Goal: Task Accomplishment & Management: Complete application form

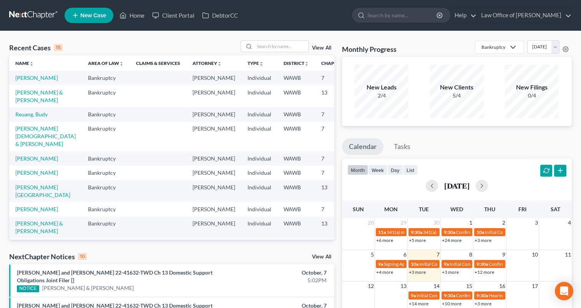
click at [322, 254] on link "View All" at bounding box center [321, 256] width 19 height 5
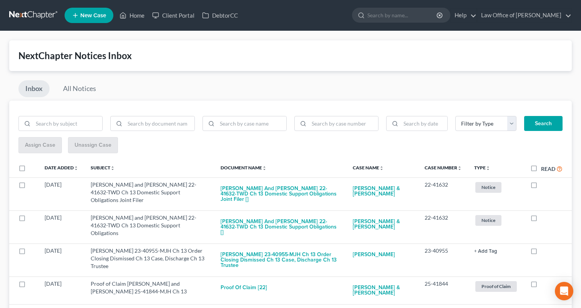
click at [541, 170] on label "Read" at bounding box center [552, 168] width 22 height 9
click at [544, 169] on input "Read" at bounding box center [546, 166] width 5 height 5
checkbox input "true"
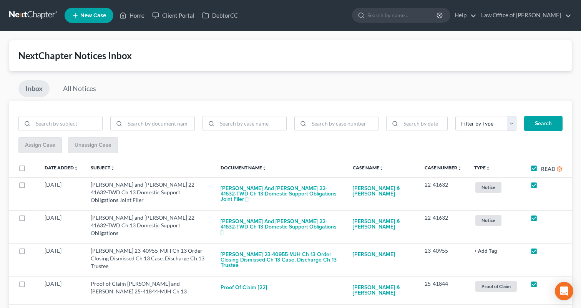
checkbox input "true"
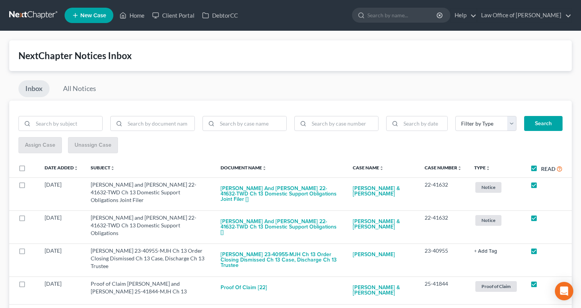
checkbox input "true"
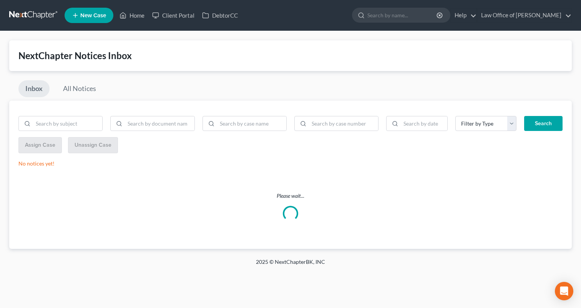
click at [31, 17] on link at bounding box center [33, 15] width 49 height 14
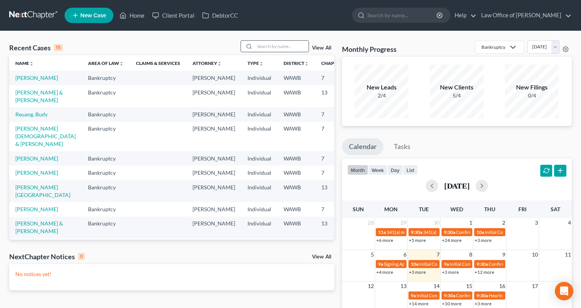
click at [283, 46] on input "search" at bounding box center [282, 46] width 54 height 11
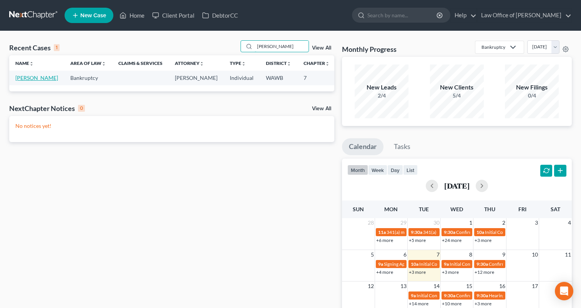
type input "edgren"
click at [26, 81] on link "Edgren, Tracy" at bounding box center [36, 78] width 43 height 7
select select "6"
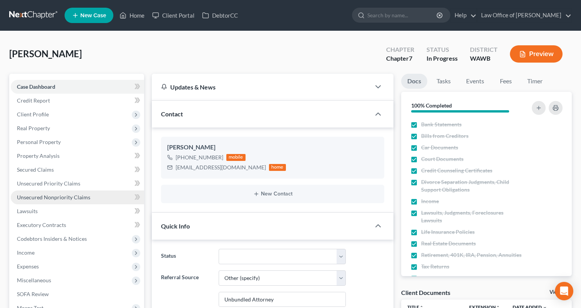
click at [68, 201] on link "Unsecured Nonpriority Claims" at bounding box center [77, 198] width 133 height 14
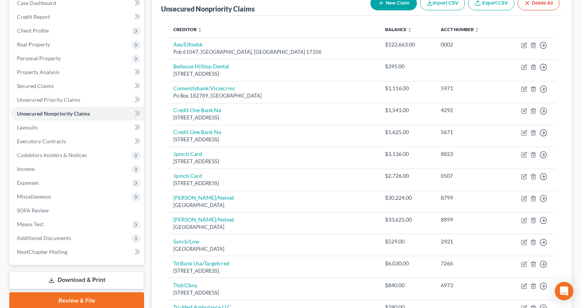
scroll to position [180, 0]
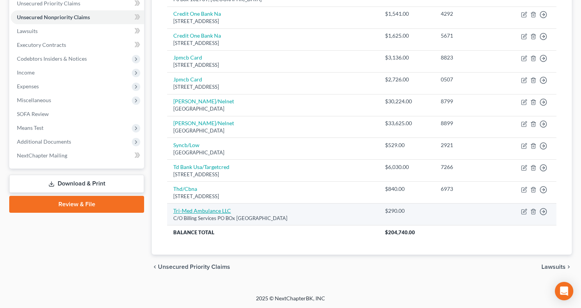
click at [212, 210] on link "Tri-Med Ambulance LLC" at bounding box center [202, 210] width 58 height 7
select select "50"
select select "0"
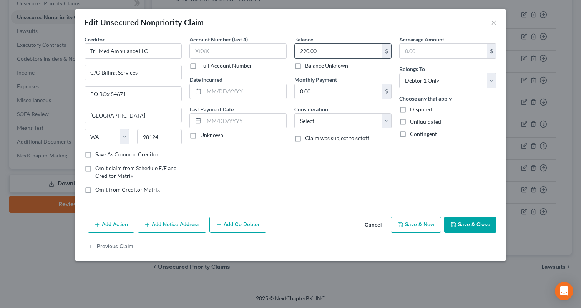
click at [324, 45] on input "290.00" at bounding box center [338, 51] width 87 height 15
type input "580"
click at [474, 223] on button "Save & Close" at bounding box center [470, 225] width 52 height 16
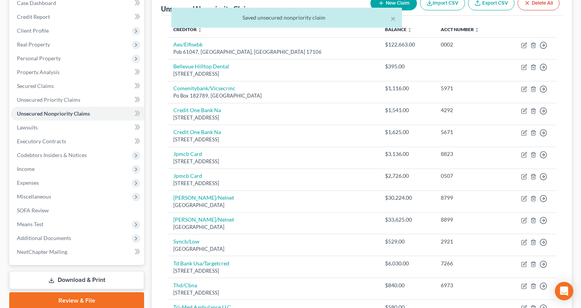
scroll to position [0, 0]
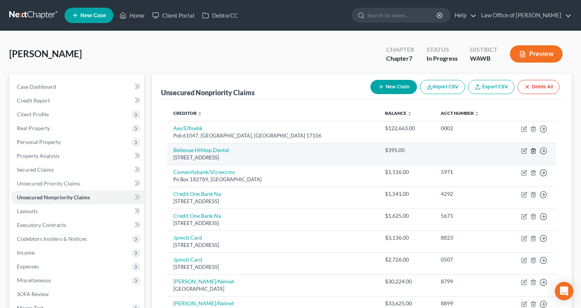
click at [534, 152] on icon "button" at bounding box center [533, 151] width 6 height 6
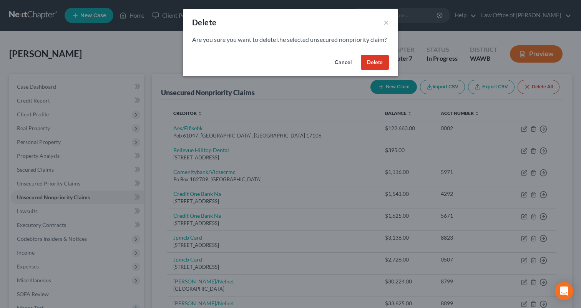
click at [375, 70] on button "Delete" at bounding box center [375, 62] width 28 height 15
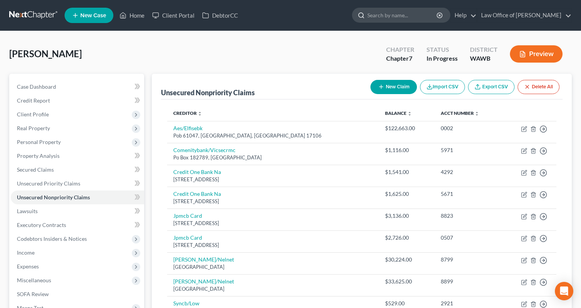
click at [398, 15] on input "search" at bounding box center [402, 15] width 70 height 14
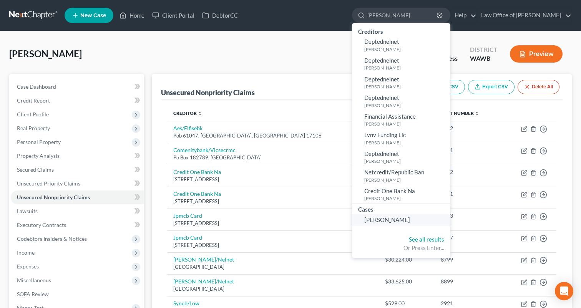
type input "blackwell"
click at [410, 219] on span "Blackwell, Sheila" at bounding box center [387, 219] width 46 height 7
select select "1"
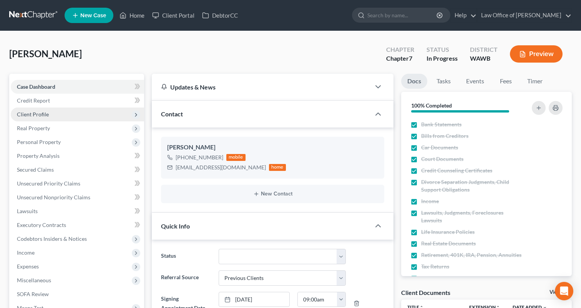
click at [106, 116] on span "Client Profile" at bounding box center [77, 115] width 133 height 14
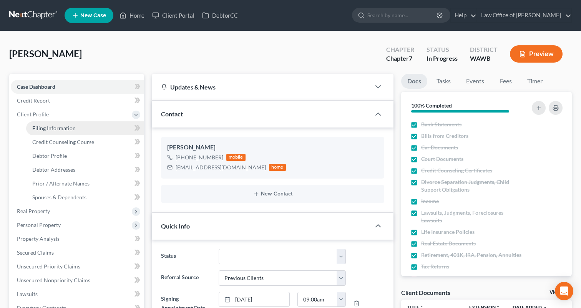
click at [104, 128] on link "Filing Information" at bounding box center [85, 128] width 118 height 14
select select "1"
select select "0"
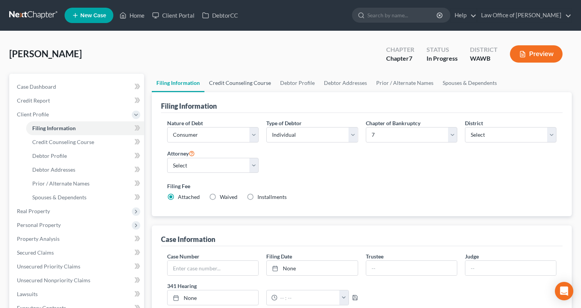
click at [240, 81] on link "Credit Counseling Course" at bounding box center [239, 83] width 71 height 18
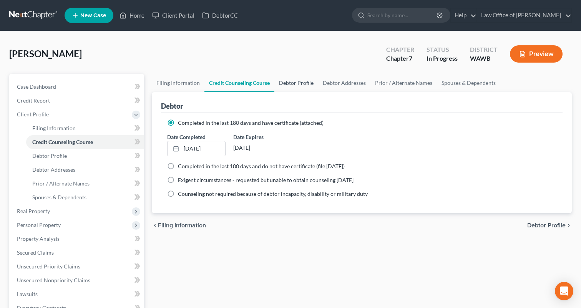
click at [290, 80] on link "Debtor Profile" at bounding box center [296, 83] width 44 height 18
select select "3"
select select "0"
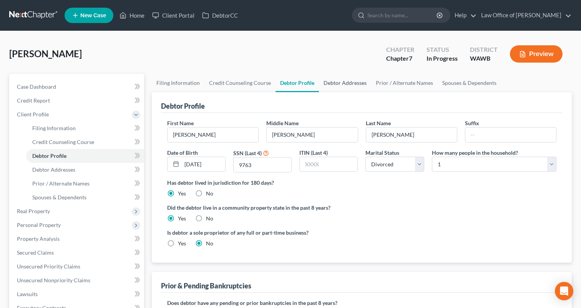
click at [341, 87] on link "Debtor Addresses" at bounding box center [345, 83] width 52 height 18
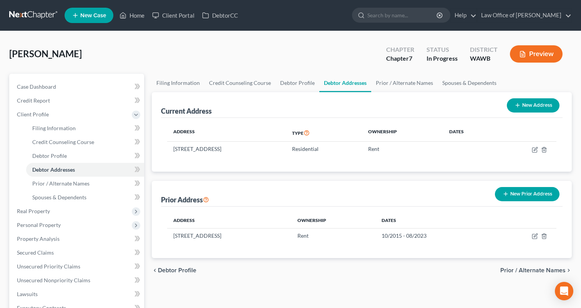
click at [511, 193] on button "New Prior Address" at bounding box center [527, 194] width 65 height 14
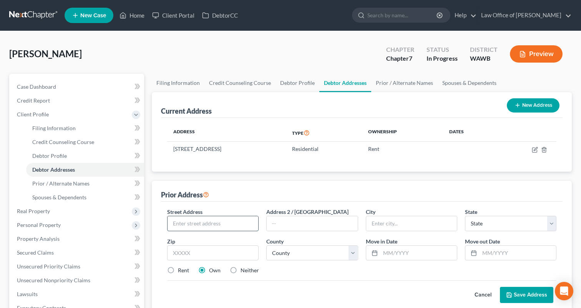
click at [202, 225] on input "text" at bounding box center [212, 223] width 91 height 15
paste input "606 W JAMES PL APTC7"
click at [207, 224] on input "606 W JAMES PL APTC7" at bounding box center [212, 223] width 91 height 15
type input "606 W James PL APTC7"
click at [280, 224] on input "text" at bounding box center [312, 223] width 91 height 15
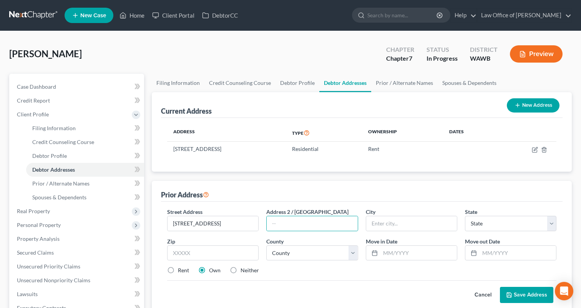
click at [360, 226] on div "Address 2 / PO Box" at bounding box center [311, 219] width 99 height 23
click at [386, 225] on input "text" at bounding box center [411, 223] width 91 height 15
click at [201, 250] on input "text" at bounding box center [212, 252] width 91 height 15
type input "98032"
click at [292, 251] on select "County" at bounding box center [311, 252] width 91 height 15
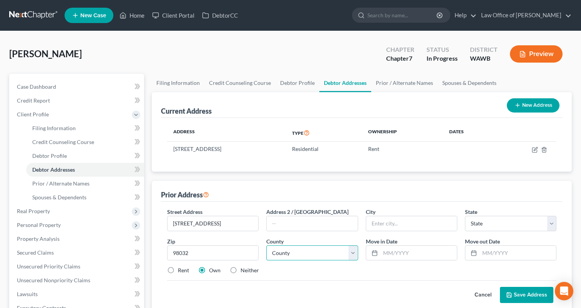
type input "Kent"
select select "50"
select select "16"
click at [266, 245] on select "County Adams County Asotin County Benton County Chelan County Clallam County Cl…" at bounding box center [311, 252] width 91 height 15
click at [390, 255] on input "text" at bounding box center [418, 253] width 76 height 15
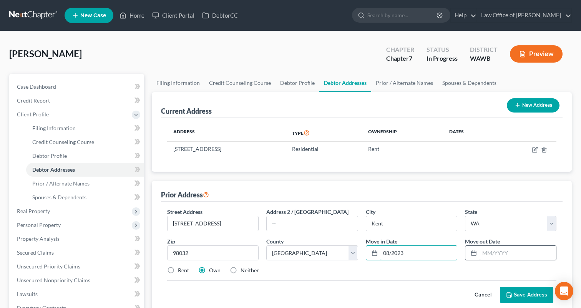
type input "08/2023"
click at [491, 255] on input "text" at bounding box center [517, 253] width 76 height 15
type input "02/2024"
click at [178, 272] on label "Rent" at bounding box center [183, 271] width 11 height 8
click at [181, 272] on input "Rent" at bounding box center [183, 269] width 5 height 5
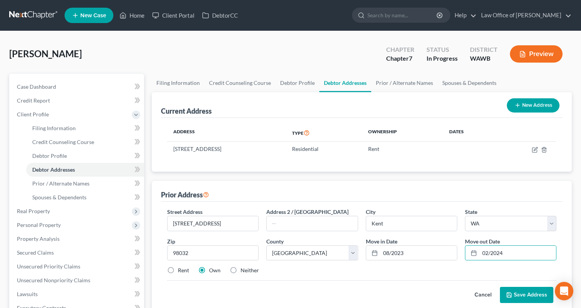
radio input "true"
click at [537, 299] on button "Save Address" at bounding box center [526, 295] width 53 height 16
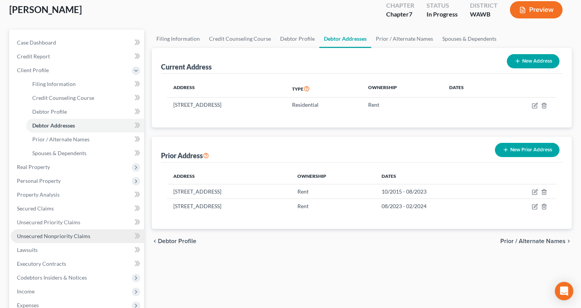
click at [94, 233] on link "Unsecured Nonpriority Claims" at bounding box center [77, 236] width 133 height 14
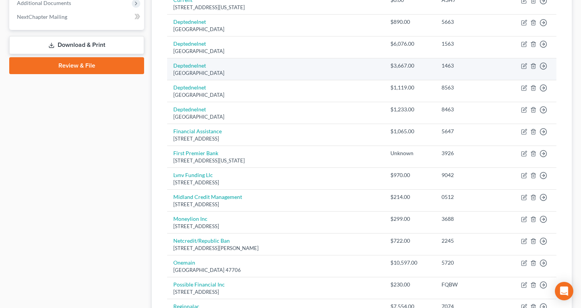
scroll to position [467, 0]
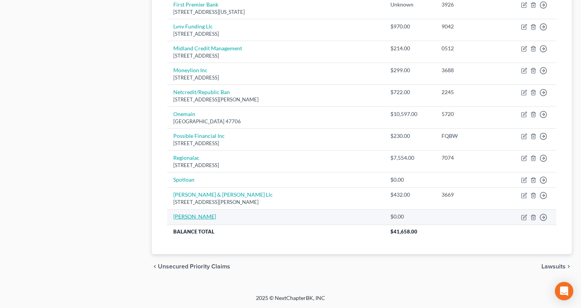
click at [186, 218] on link "Wilber" at bounding box center [194, 216] width 43 height 7
select select "0"
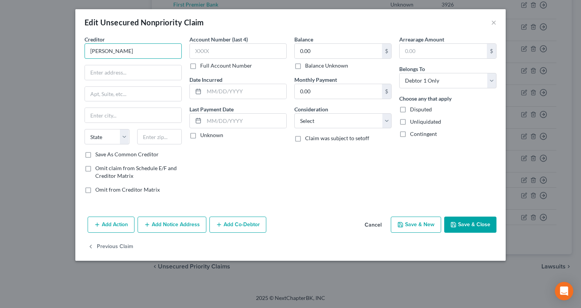
click at [153, 52] on input "Wilber" at bounding box center [133, 50] width 97 height 15
type input "Wilber & Associates"
type input "210 Landmark Drive"
click at [156, 138] on input "text" at bounding box center [159, 136] width 45 height 15
type input "61761"
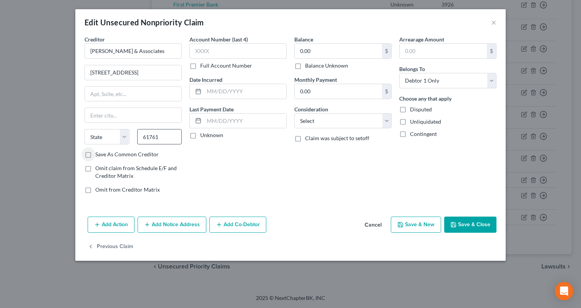
type input "Normal"
select select "14"
click at [319, 54] on input "0.00" at bounding box center [338, 51] width 87 height 15
type input "5,882"
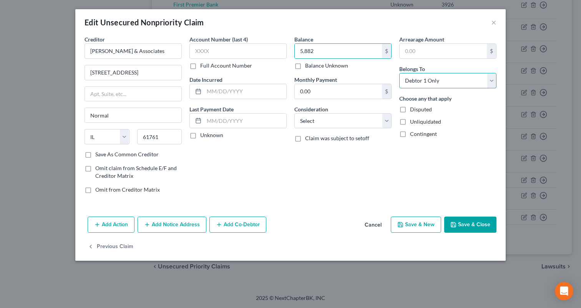
click at [453, 77] on select "Select Debtor 1 Only Debtor 2 Only Debtor 1 And Debtor 2 Only At Least One Of T…" at bounding box center [447, 80] width 97 height 15
click at [461, 225] on button "Save & Close" at bounding box center [470, 225] width 52 height 16
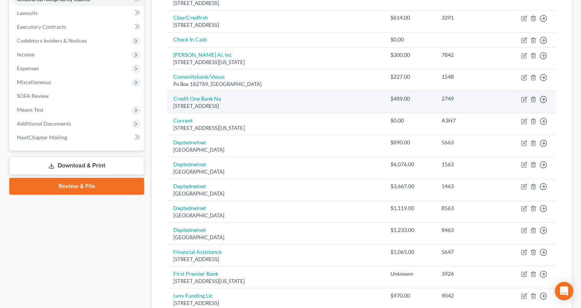
scroll to position [187, 0]
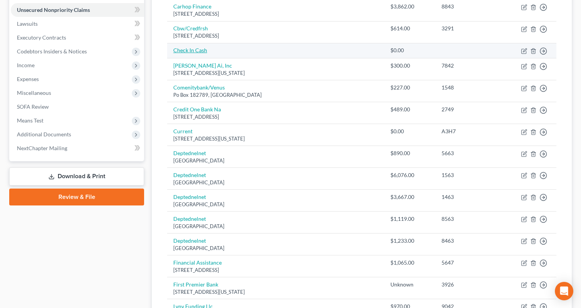
click at [193, 50] on link "Check In Cash" at bounding box center [190, 50] width 34 height 7
select select "0"
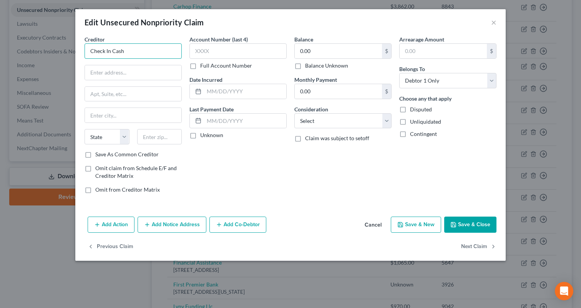
click at [153, 54] on input "Check In Cash" at bounding box center [133, 50] width 97 height 15
type input "Check In Cash Online"
click at [118, 73] on input "text" at bounding box center [133, 72] width 96 height 15
type input "5165 Emerald Parkway Suite 100"
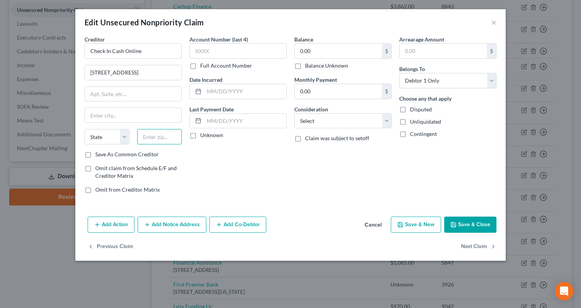
click at [148, 137] on input "text" at bounding box center [159, 136] width 45 height 15
type input "43917"
type input "Dillonvale"
select select "36"
click at [162, 136] on input "43917" at bounding box center [159, 136] width 45 height 15
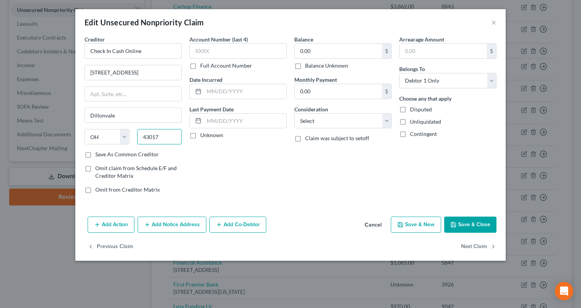
type input "43017"
type input "Dublin"
click at [473, 227] on button "Save & Close" at bounding box center [470, 225] width 52 height 16
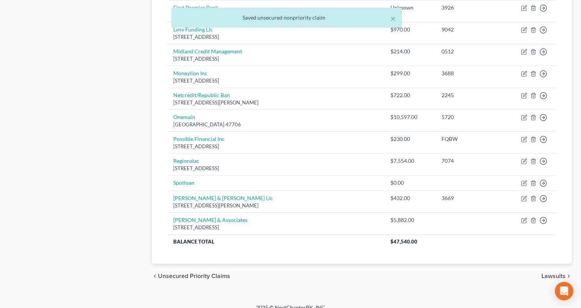
scroll to position [481, 0]
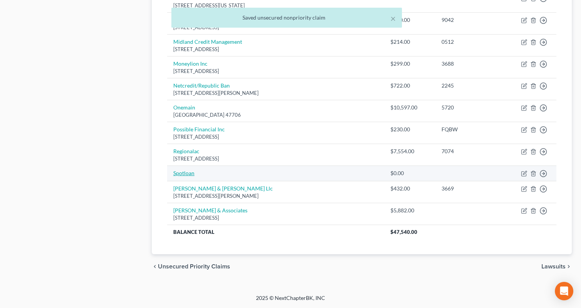
click at [183, 170] on link "Spotloan" at bounding box center [183, 173] width 21 height 7
select select "0"
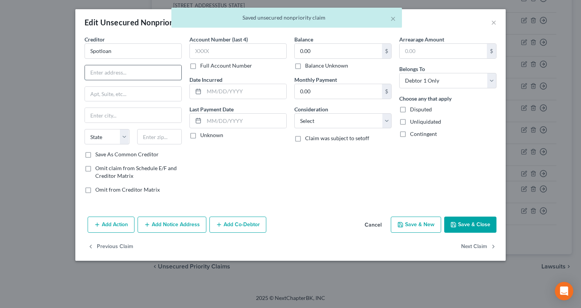
click at [138, 74] on input "text" at bounding box center [133, 72] width 96 height 15
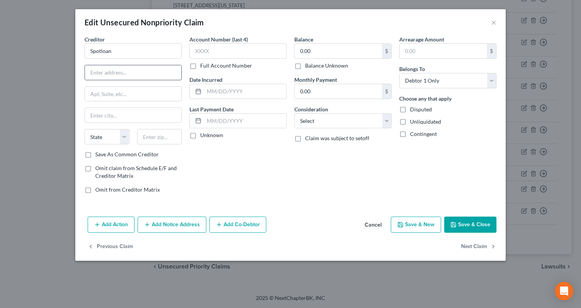
click at [116, 73] on input "text" at bounding box center [133, 72] width 96 height 15
type input "PO Box 720"
